Goal: Transaction & Acquisition: Obtain resource

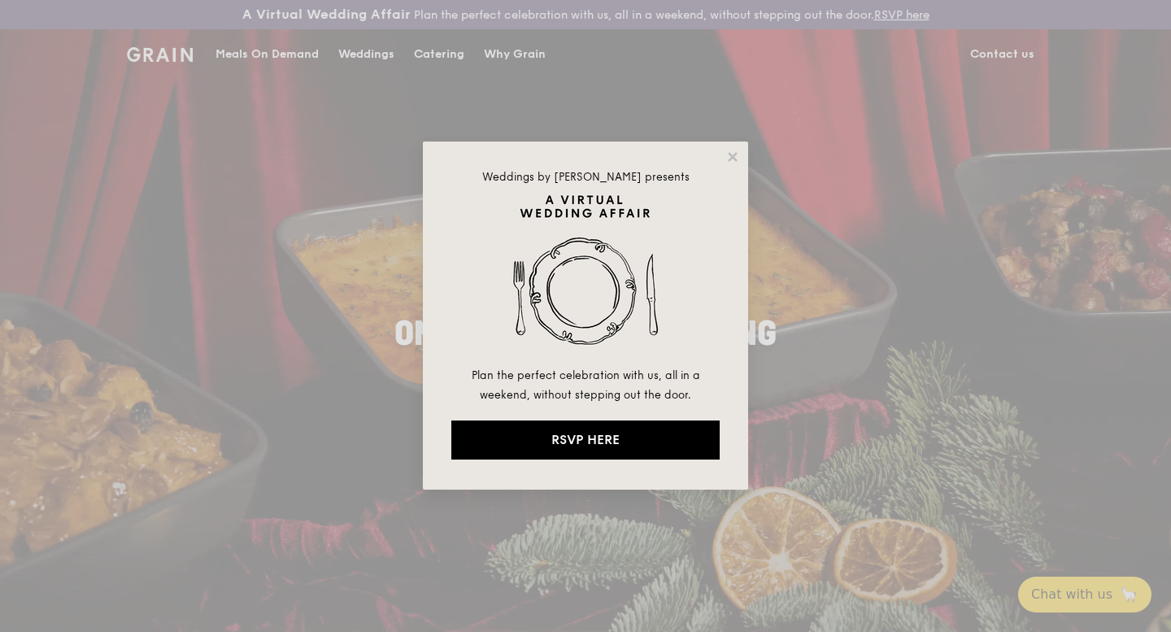
click at [436, 56] on div "Weddings by [PERSON_NAME] presents Plan the perfect celebration with us, all in…" at bounding box center [585, 316] width 1171 height 632
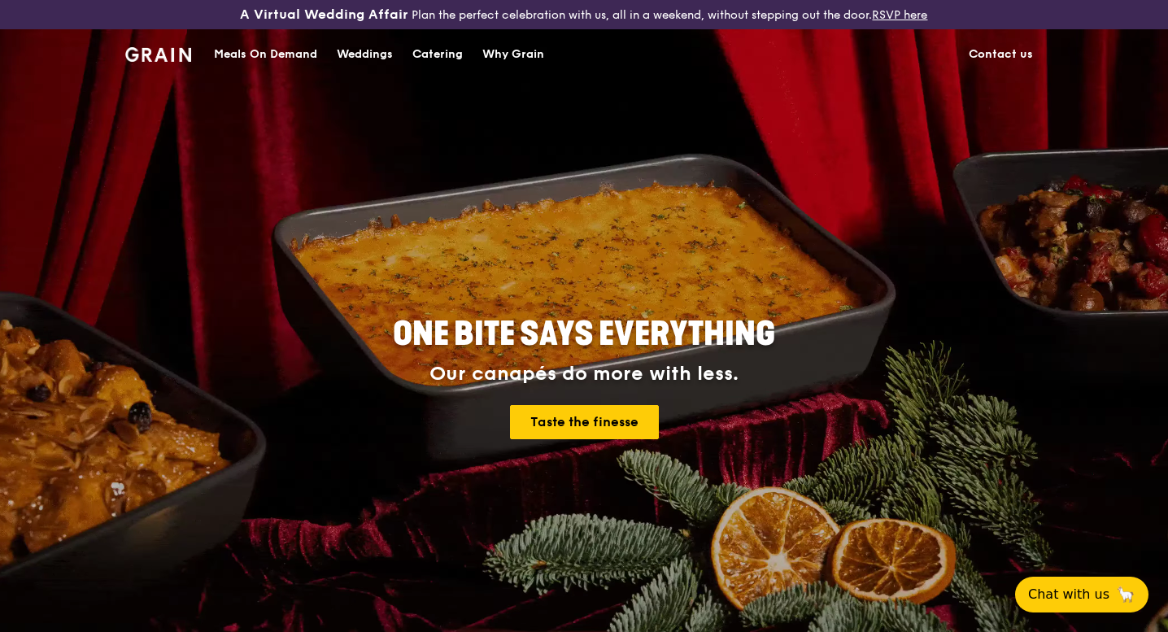
click at [447, 54] on div "Catering" at bounding box center [437, 54] width 50 height 49
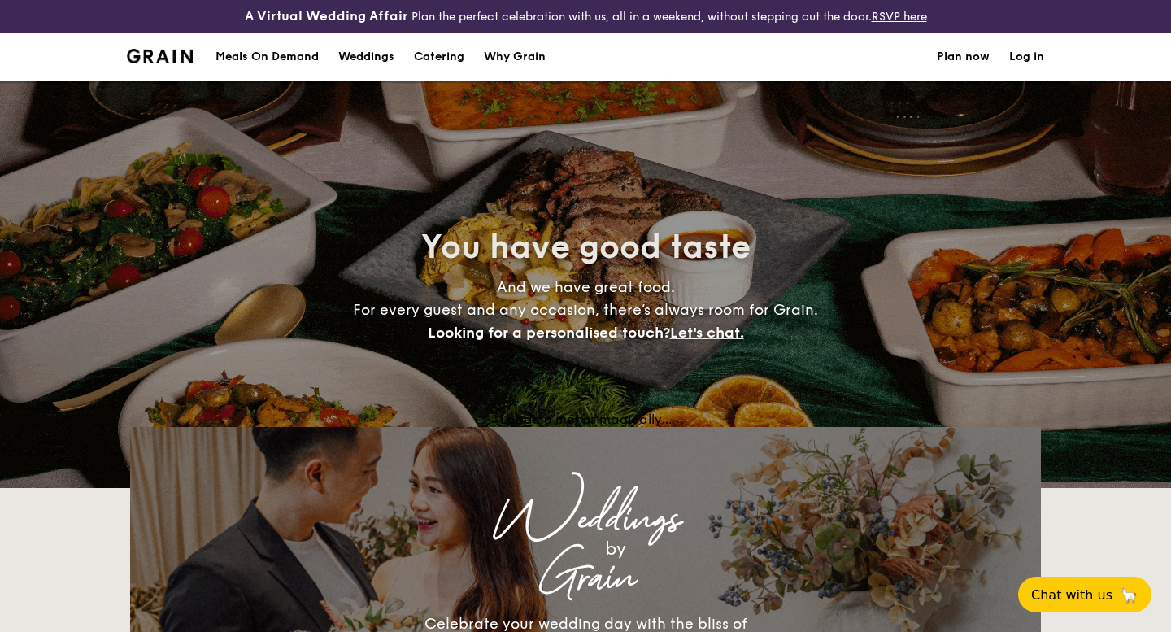
select select
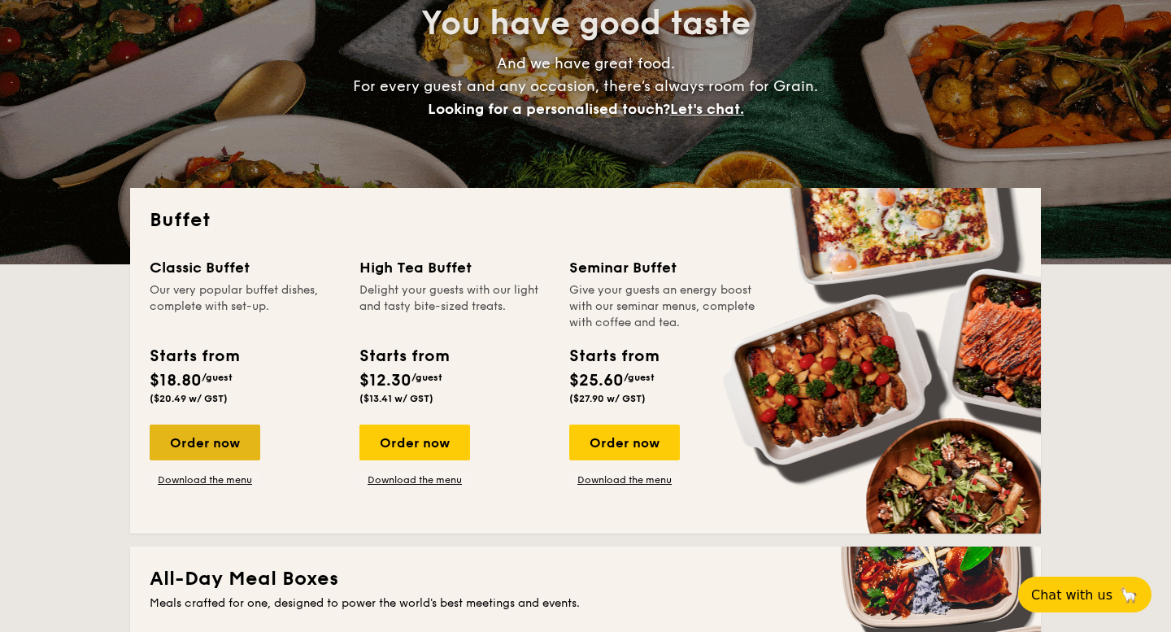
scroll to position [268, 0]
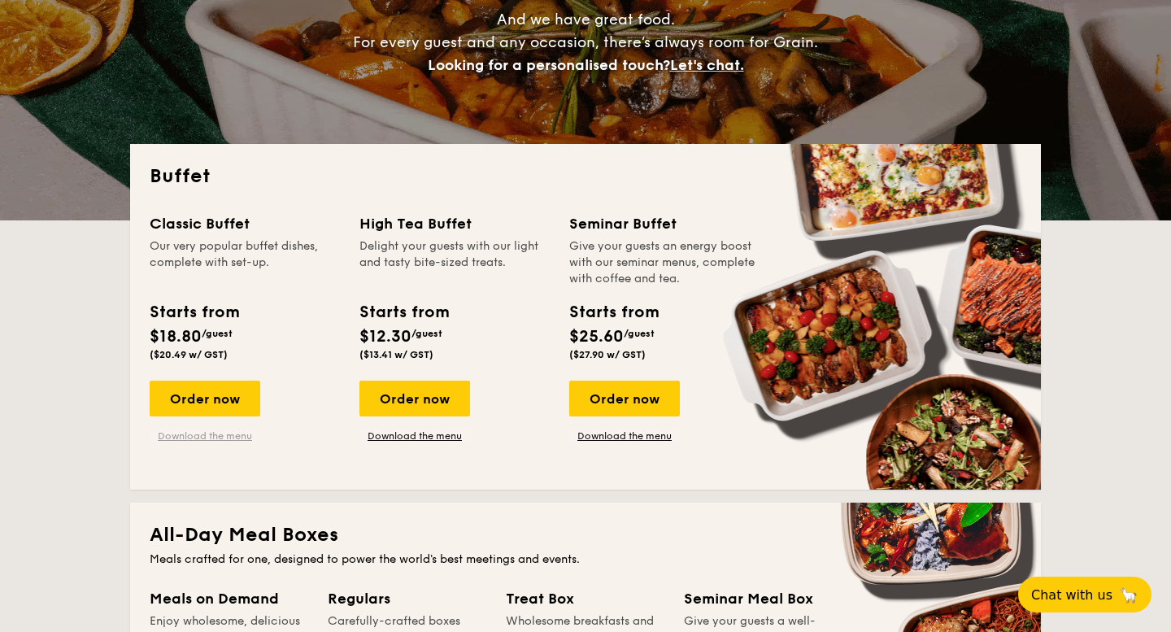
click at [211, 433] on link "Download the menu" at bounding box center [205, 435] width 111 height 13
